Goal: Contribute content

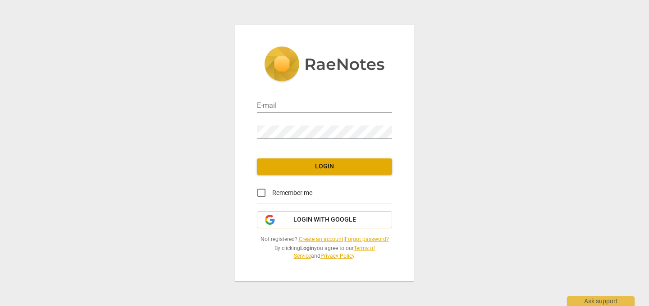
type input "[EMAIL_ADDRESS][DOMAIN_NAME]"
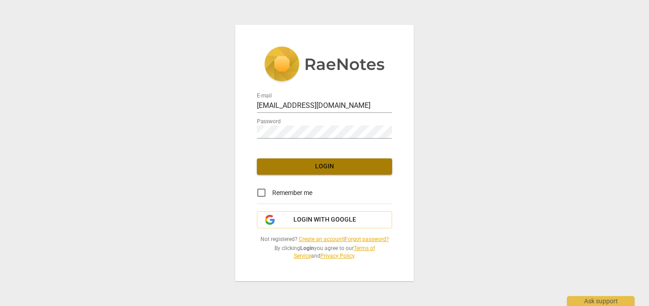
click at [320, 167] on span "Login" at bounding box center [324, 166] width 121 height 9
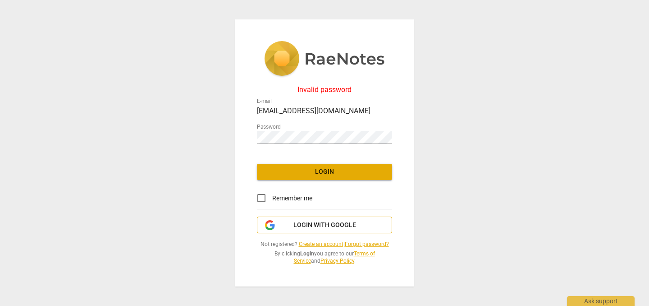
click at [300, 225] on span "Login with Google" at bounding box center [325, 224] width 63 height 9
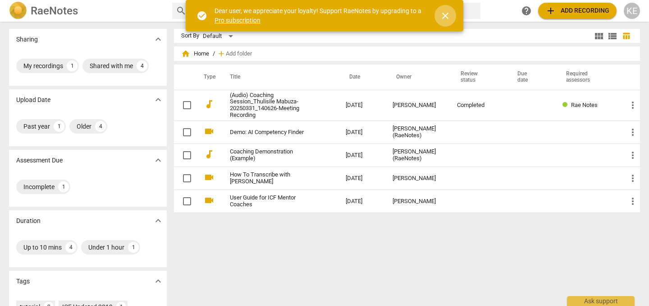
click at [444, 17] on span "close" at bounding box center [445, 15] width 11 height 11
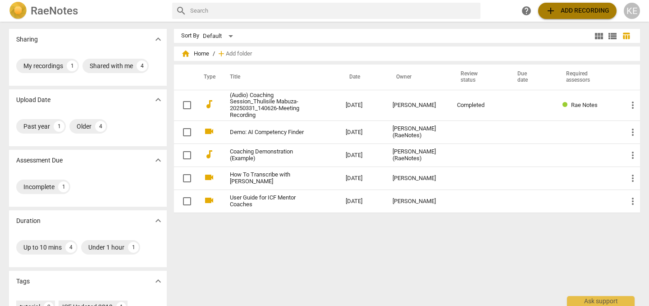
click at [565, 13] on span "add Add recording" at bounding box center [578, 10] width 64 height 11
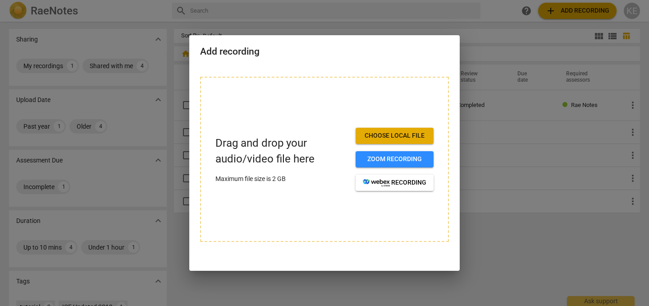
click at [395, 135] on span "Choose local file" at bounding box center [395, 135] width 64 height 9
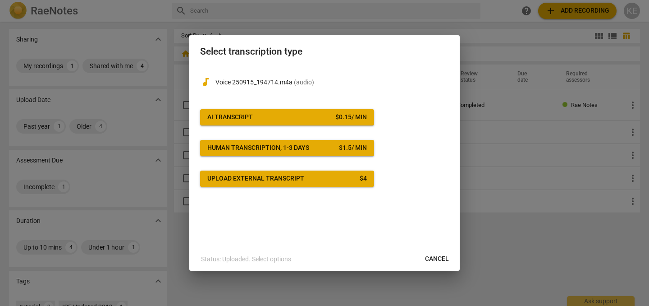
click at [443, 257] on span "Cancel" at bounding box center [437, 258] width 24 height 9
